Goal: Complete application form: Complete application form

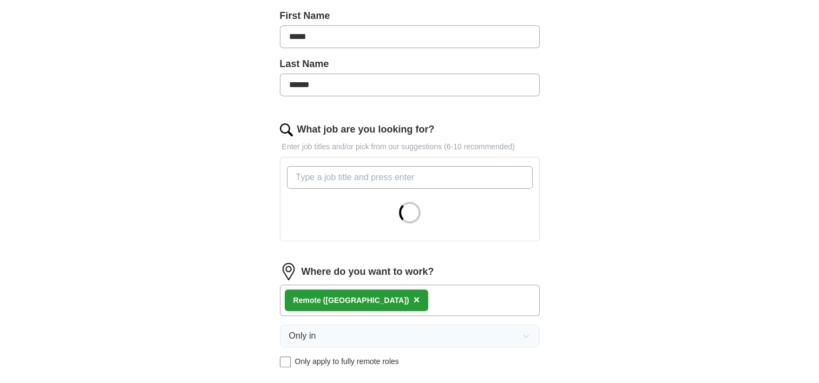
scroll to position [217, 0]
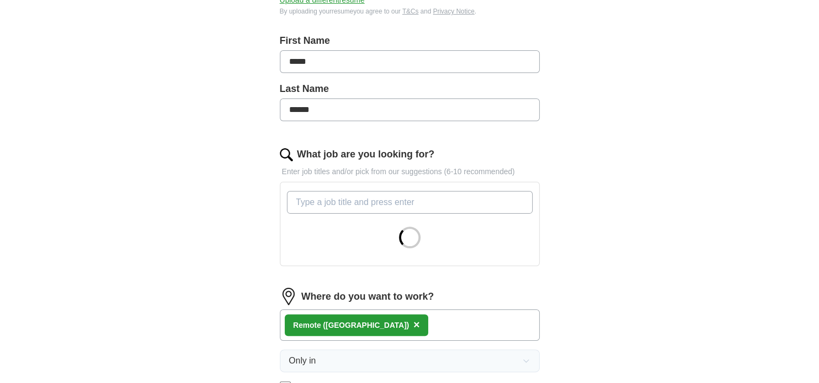
click at [412, 201] on input "What job are you looking for?" at bounding box center [410, 202] width 246 height 23
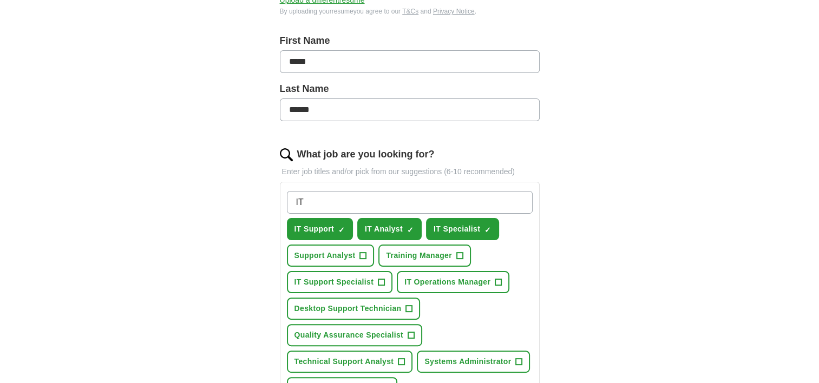
scroll to position [271, 0]
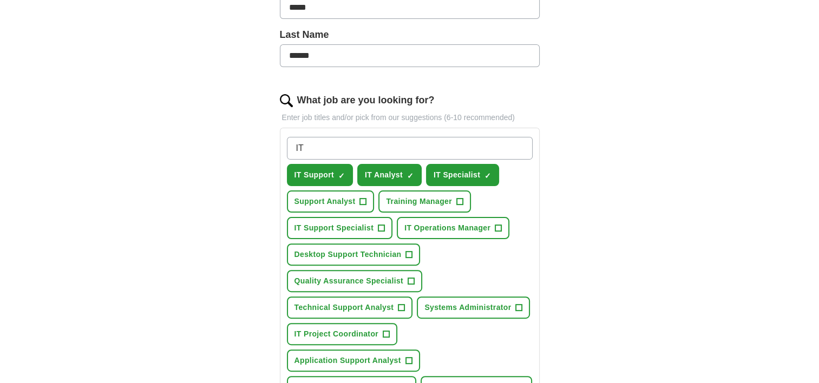
type input "IT"
click at [385, 223] on button "IT Support Specialist +" at bounding box center [340, 228] width 106 height 22
click at [415, 258] on button "Desktop Support Technician +" at bounding box center [354, 255] width 134 height 22
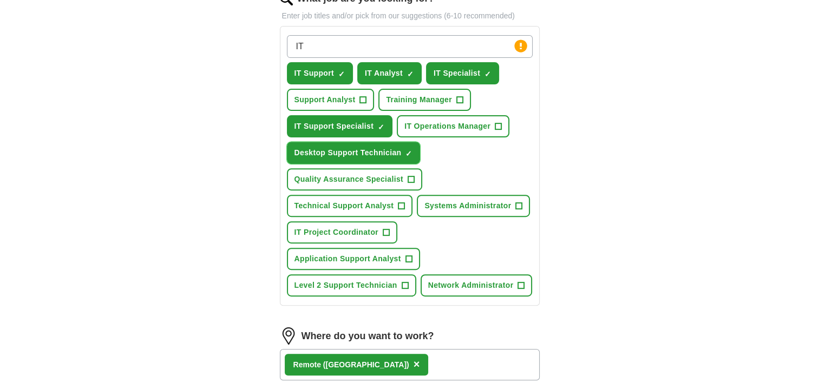
scroll to position [379, 0]
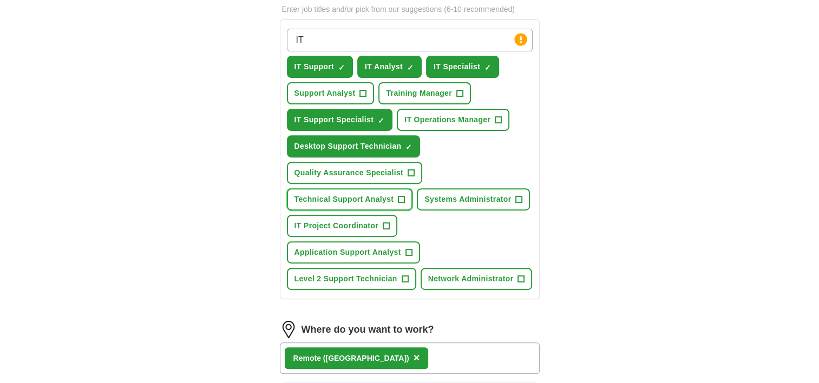
click at [396, 198] on button "Technical Support Analyst +" at bounding box center [350, 199] width 126 height 22
click at [404, 249] on button "Application Support Analyst +" at bounding box center [353, 253] width 133 height 22
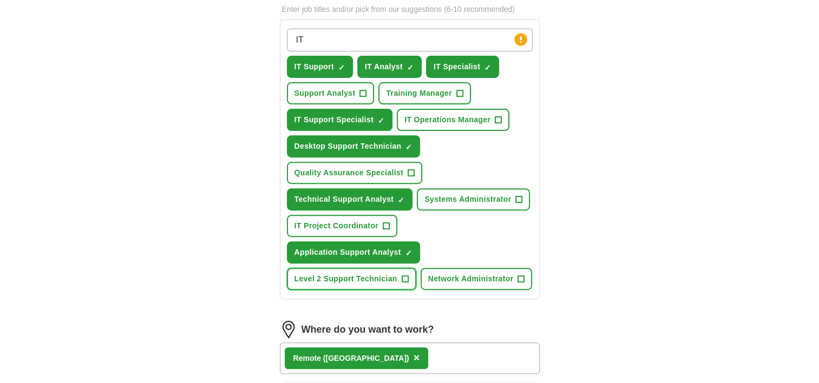
click at [409, 276] on button "Level 2 Support Technician +" at bounding box center [351, 279] width 129 height 22
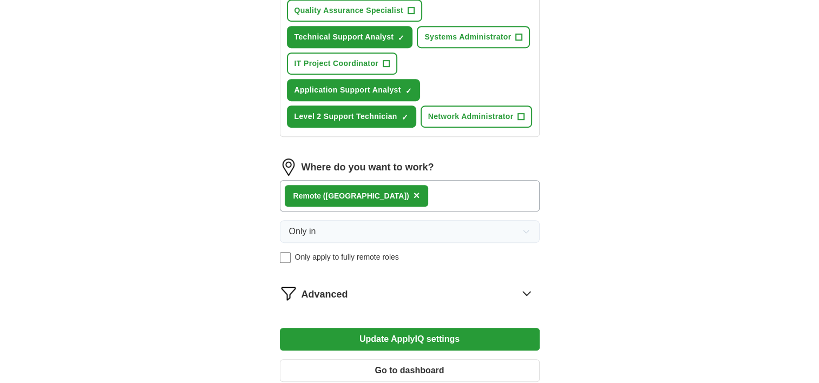
click at [399, 334] on button "Update ApplyIQ settings" at bounding box center [410, 339] width 260 height 23
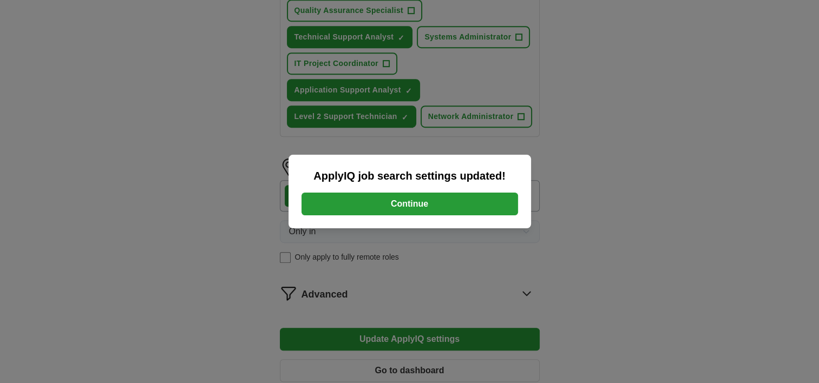
click at [412, 209] on button "Continue" at bounding box center [410, 204] width 217 height 23
